Goal: Information Seeking & Learning: Learn about a topic

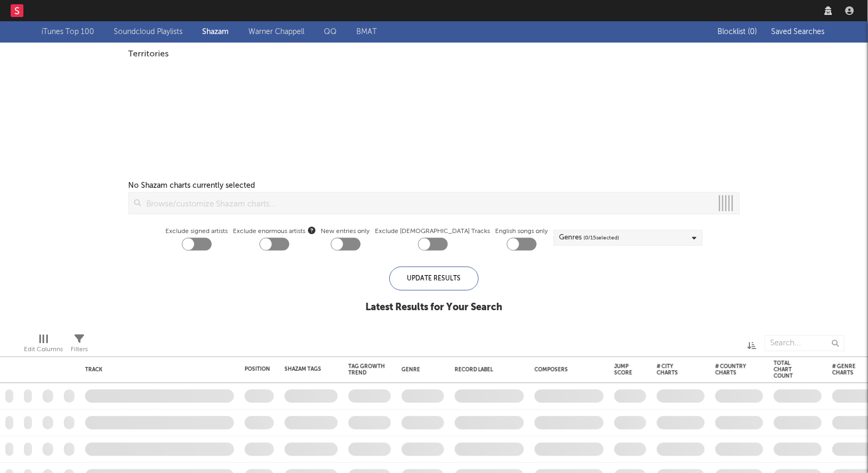
checkbox input "true"
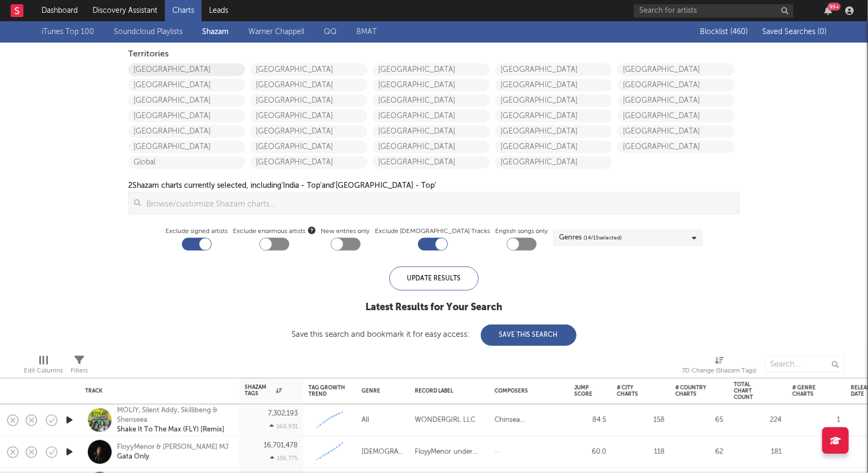
click at [164, 67] on link "United States" at bounding box center [186, 69] width 117 height 13
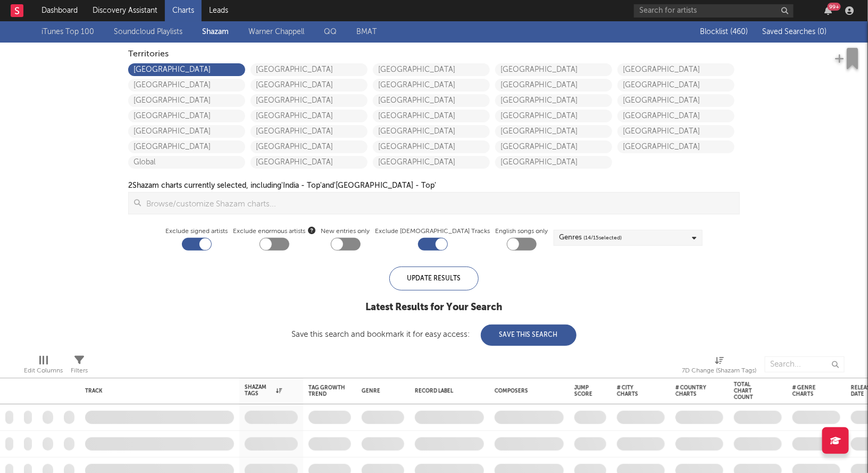
checkbox input "true"
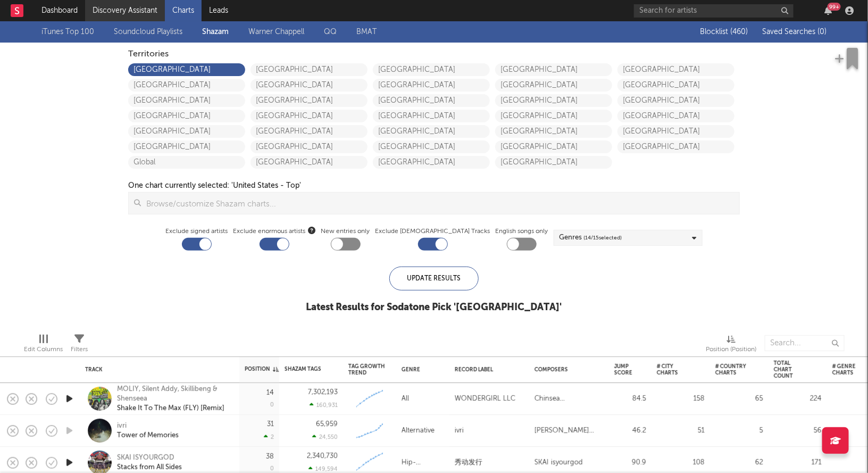
click at [128, 6] on link "Discovery Assistant" at bounding box center [125, 10] width 80 height 21
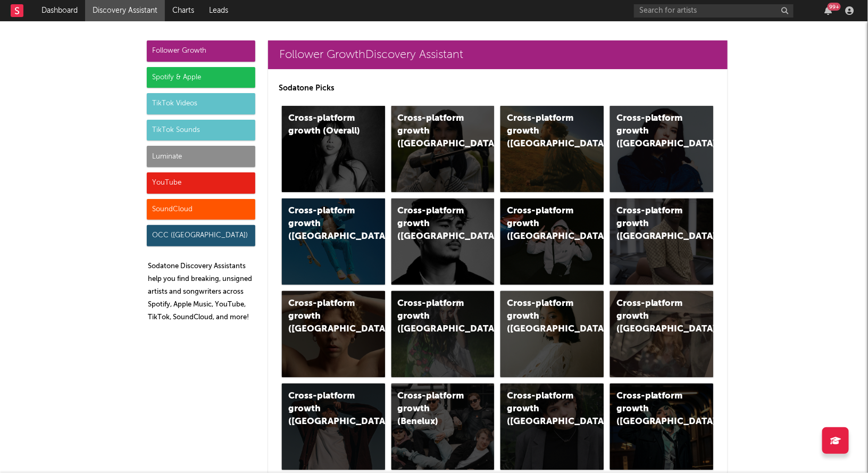
click at [177, 155] on div "Luminate" at bounding box center [201, 156] width 108 height 21
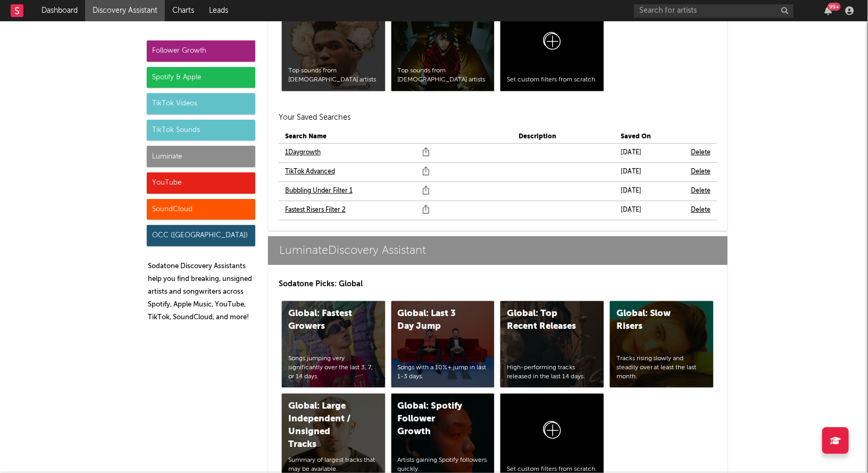
scroll to position [4850, 0]
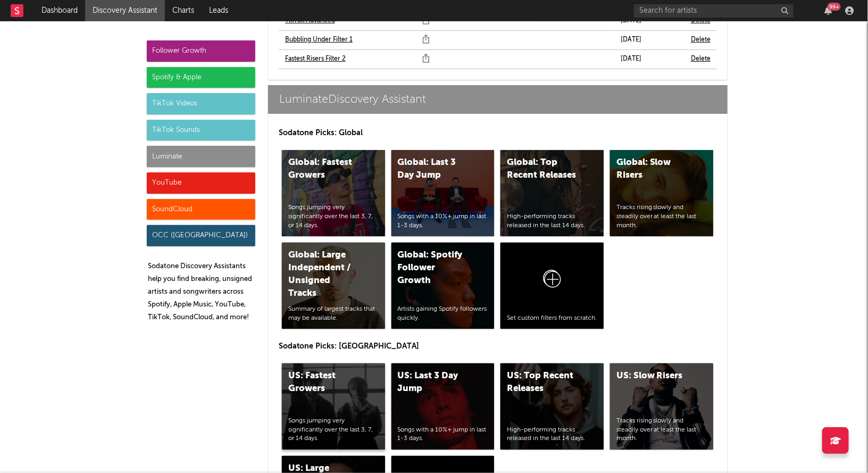
click at [332, 364] on div "US: Fastest Growers Songs jumping very significantly over the last 3, 7, or 14 …" at bounding box center [333, 406] width 103 height 86
click at [528, 363] on div "US: Top Recent Releases High-performing tracks released in the last 14 days." at bounding box center [551, 406] width 103 height 86
click at [195, 190] on div "YouTube" at bounding box center [201, 182] width 108 height 21
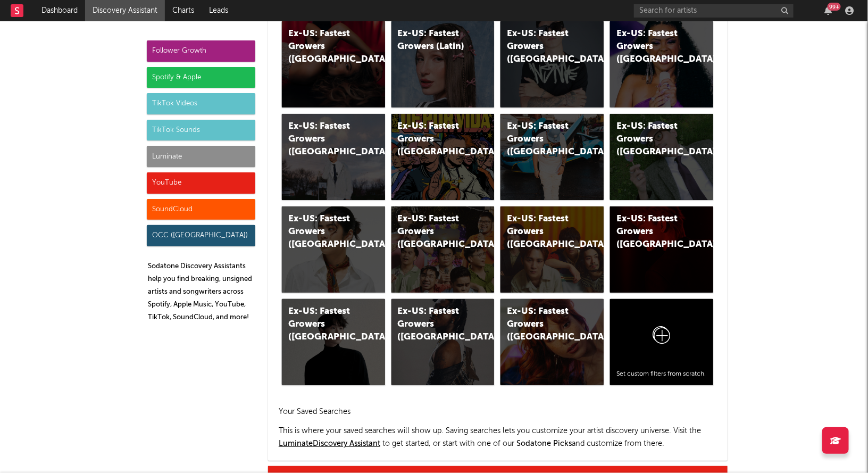
scroll to position [6184, 0]
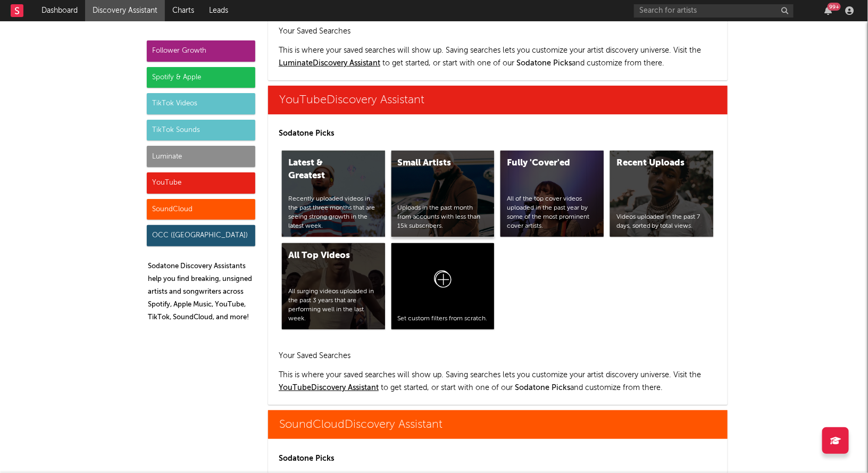
click at [462, 156] on div "Small Artists Uploads in the past month from accounts with less than 15k subscr…" at bounding box center [442, 193] width 103 height 86
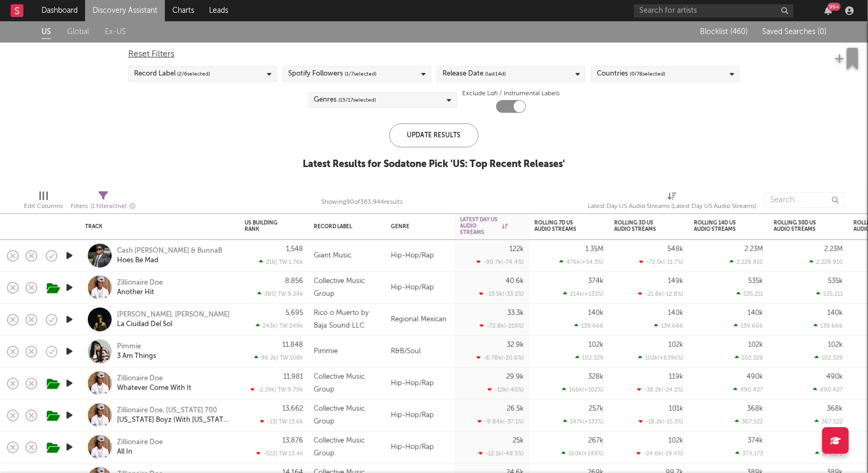
click at [515, 78] on div "Release Date (last 14 d)" at bounding box center [511, 74] width 149 height 16
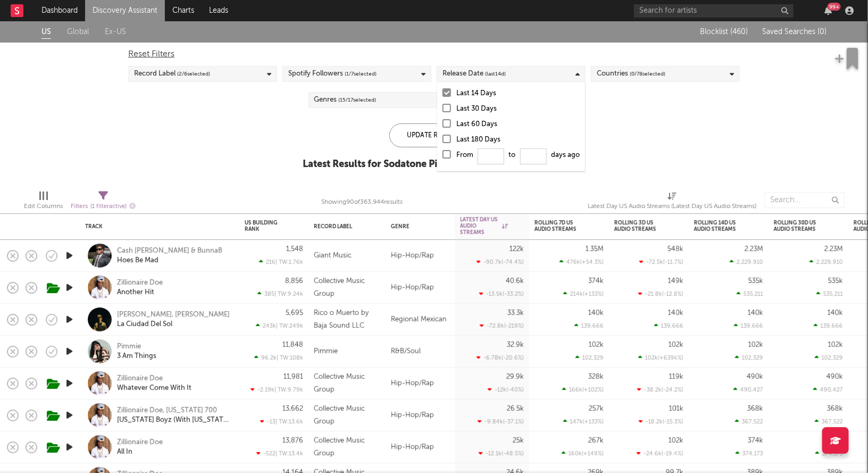
click at [451, 153] on div at bounding box center [446, 154] width 9 height 9
click at [442, 153] on input "From to days ago" at bounding box center [442, 157] width 0 height 17
click at [491, 162] on input "From to days ago" at bounding box center [491, 156] width 27 height 16
type input "0"
click at [420, 131] on div "Update Results" at bounding box center [433, 135] width 89 height 24
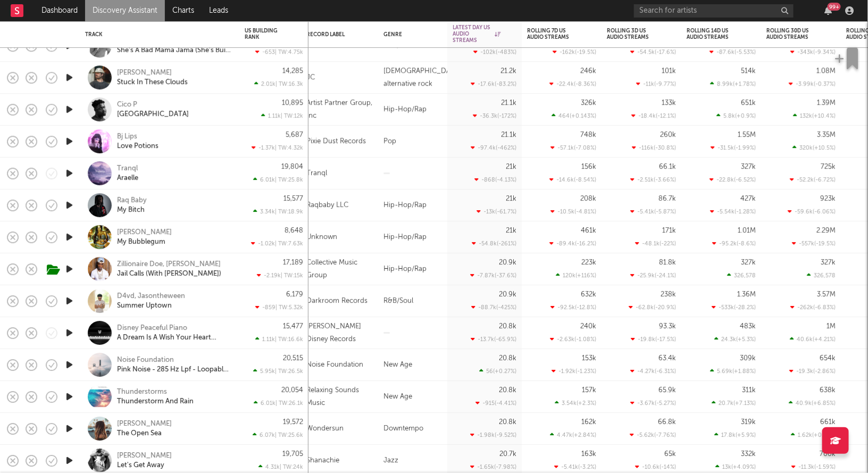
click at [68, 108] on icon "button" at bounding box center [69, 109] width 11 height 13
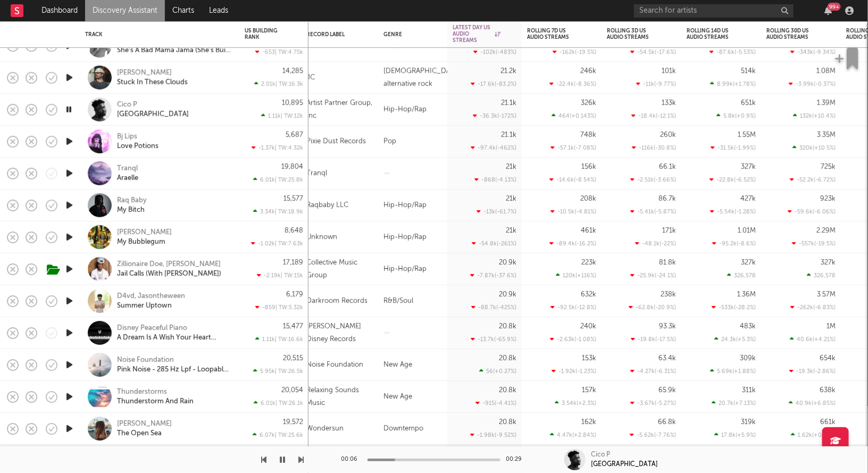
click at [68, 109] on icon "button" at bounding box center [69, 109] width 10 height 13
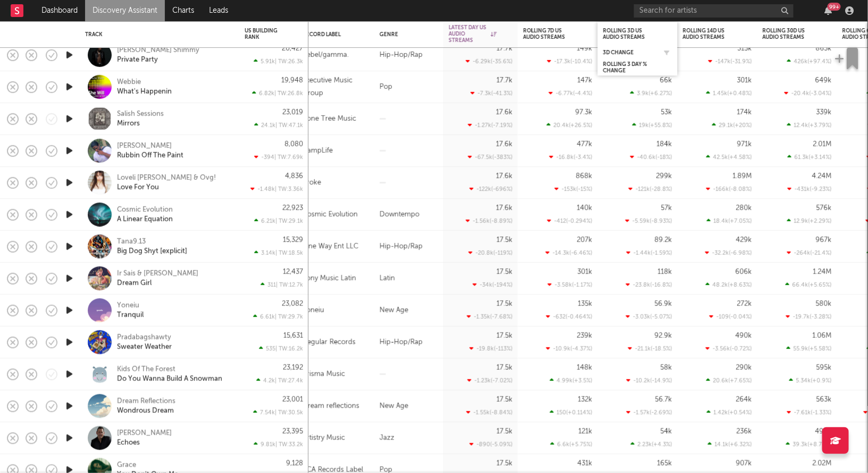
click at [614, 48] on div "3D Change" at bounding box center [637, 52] width 69 height 11
click at [616, 53] on div "3D Change" at bounding box center [629, 52] width 53 height 6
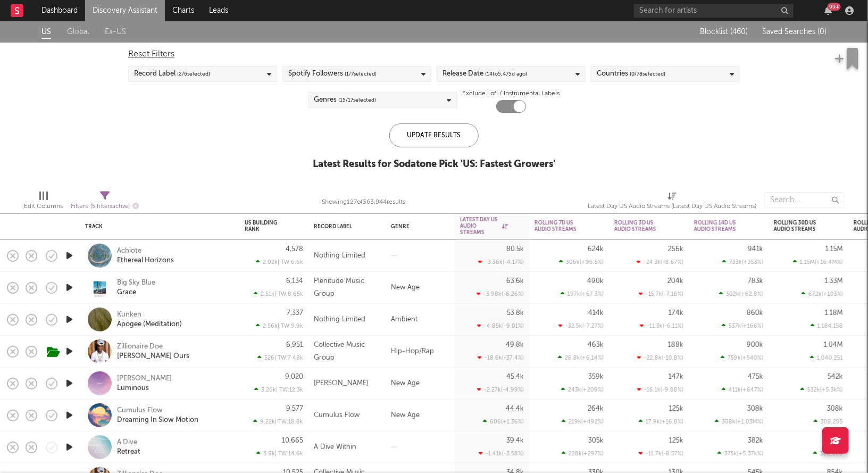
click at [467, 72] on div "Release Date ( 14 to [DATE])" at bounding box center [484, 74] width 85 height 13
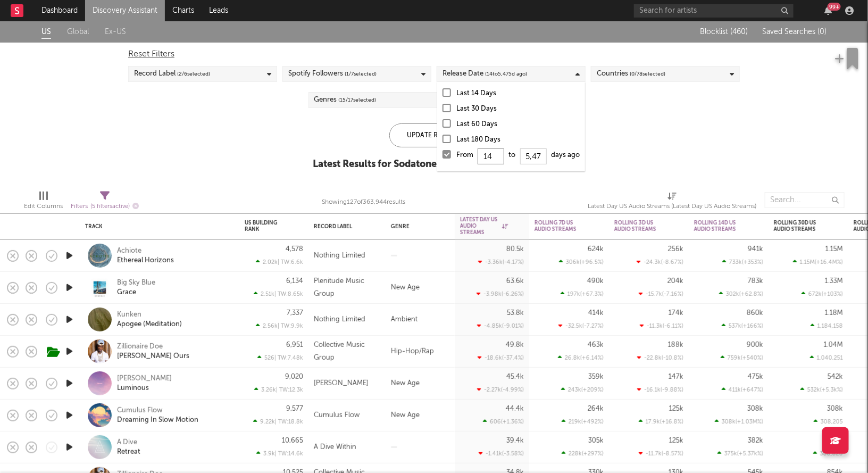
click at [494, 155] on input "14" at bounding box center [491, 156] width 27 height 16
type input "1"
type input "0"
click at [418, 130] on div "Update Results" at bounding box center [433, 135] width 89 height 24
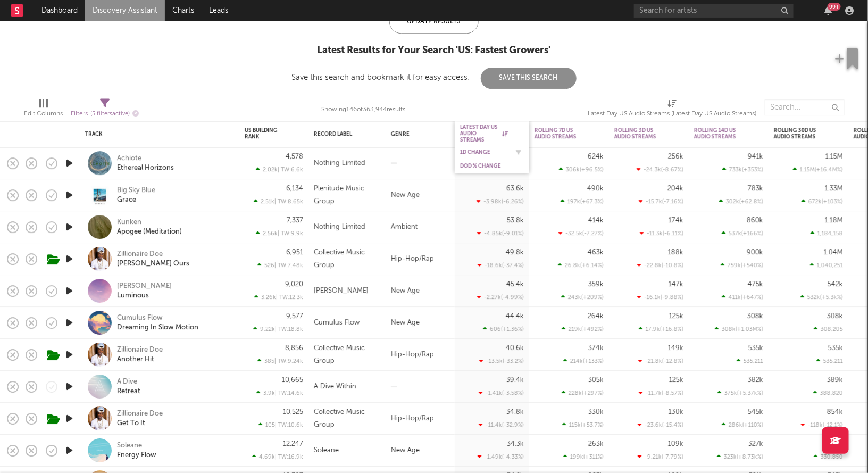
click at [475, 150] on div "1D Change" at bounding box center [484, 152] width 48 height 6
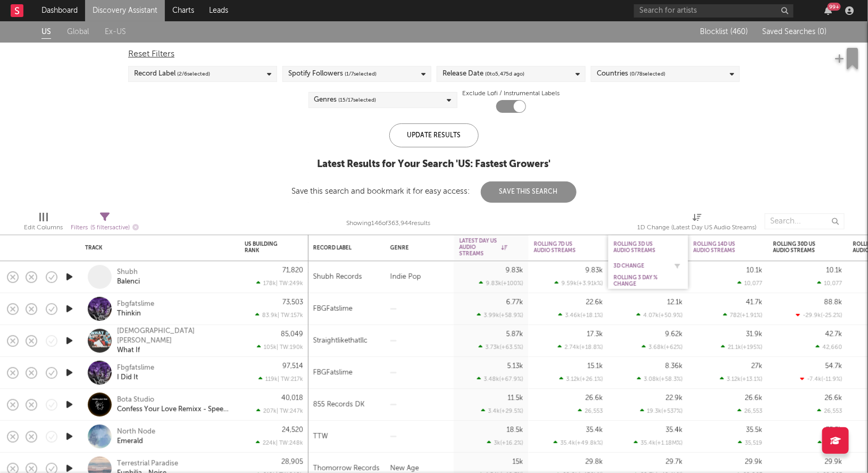
click at [628, 266] on div "3D Change" at bounding box center [640, 266] width 53 height 6
